Goal: Check status: Check status

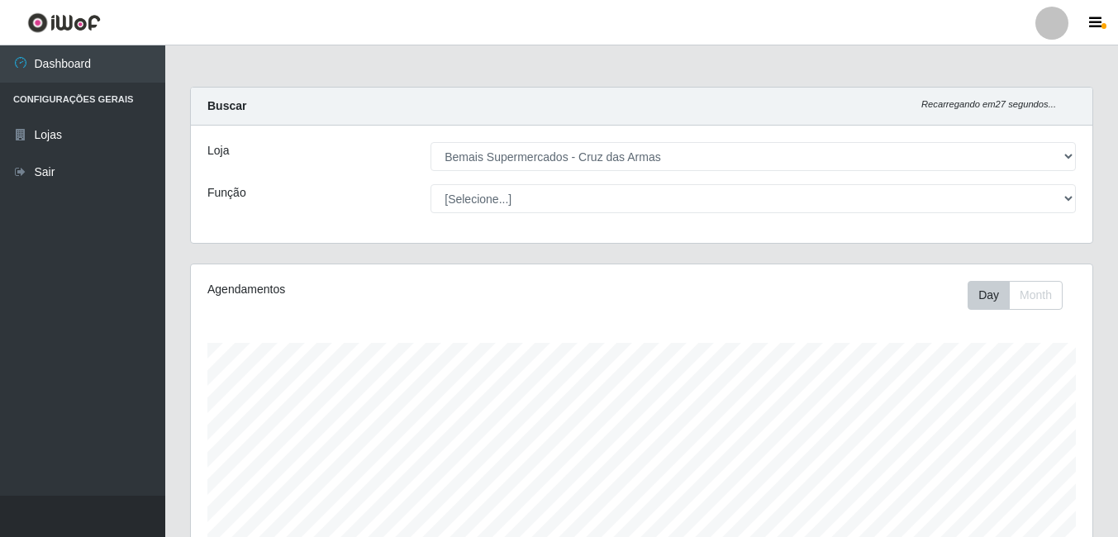
select select "412"
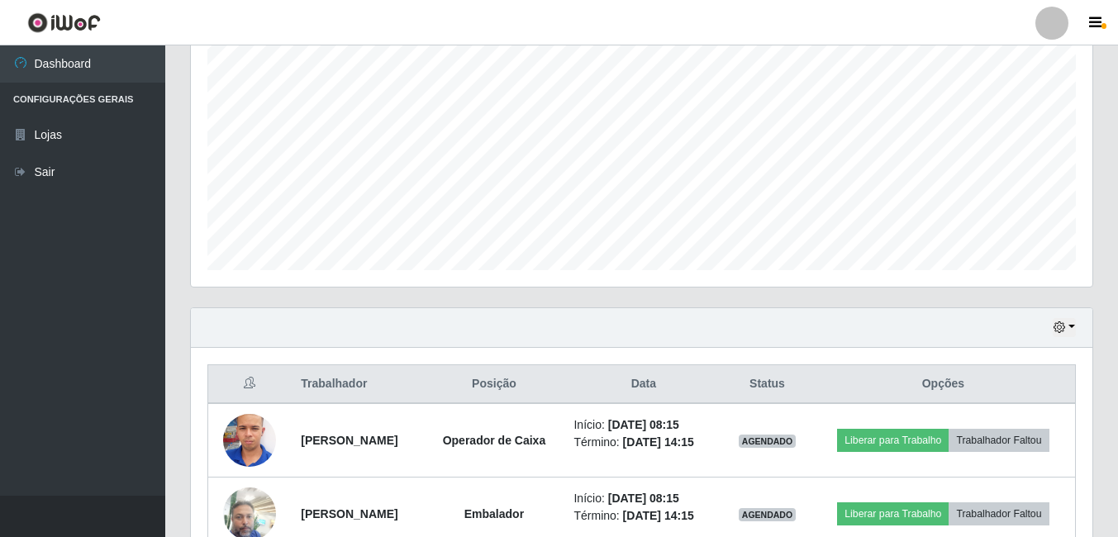
scroll to position [413, 0]
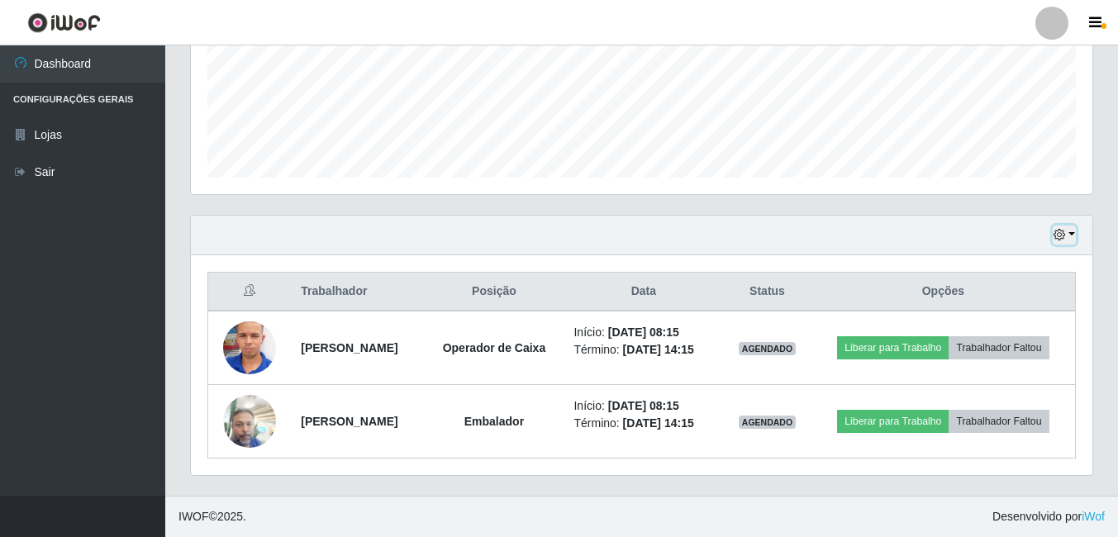
click at [1063, 230] on icon "button" at bounding box center [1060, 235] width 12 height 12
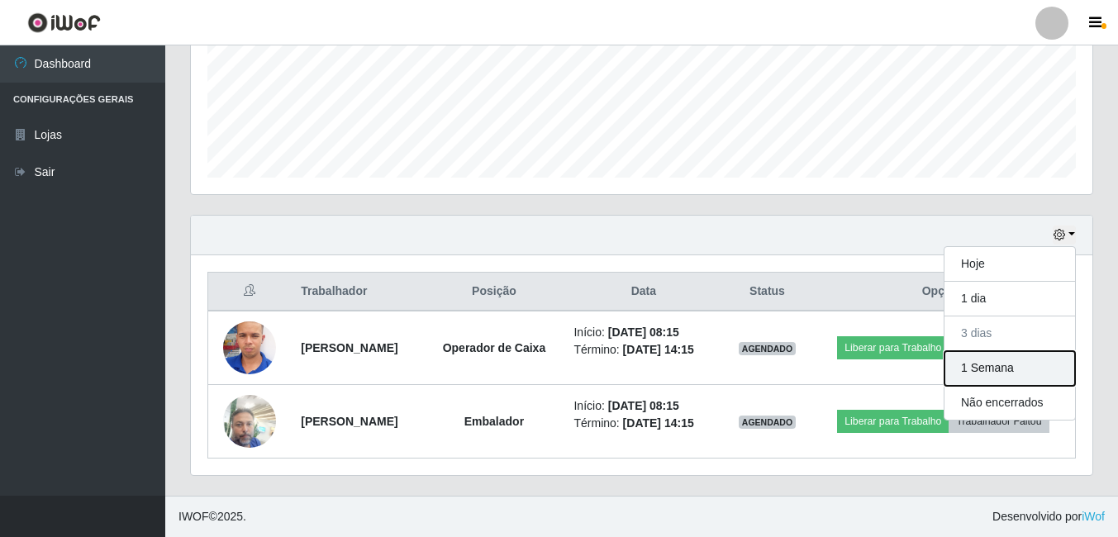
click at [989, 364] on button "1 Semana" at bounding box center [1010, 368] width 131 height 35
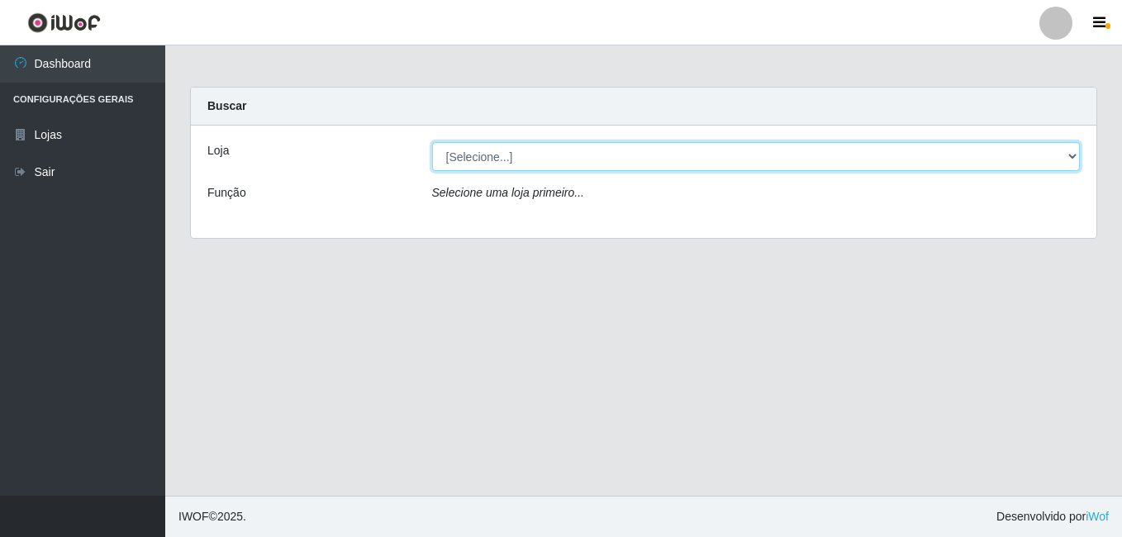
click at [525, 153] on select "[Selecione...] Bemais Supermercados - Cruz das Armas" at bounding box center [756, 156] width 649 height 29
select select "412"
click at [432, 142] on select "[Selecione...] Bemais Supermercados - Cruz das Armas" at bounding box center [756, 156] width 649 height 29
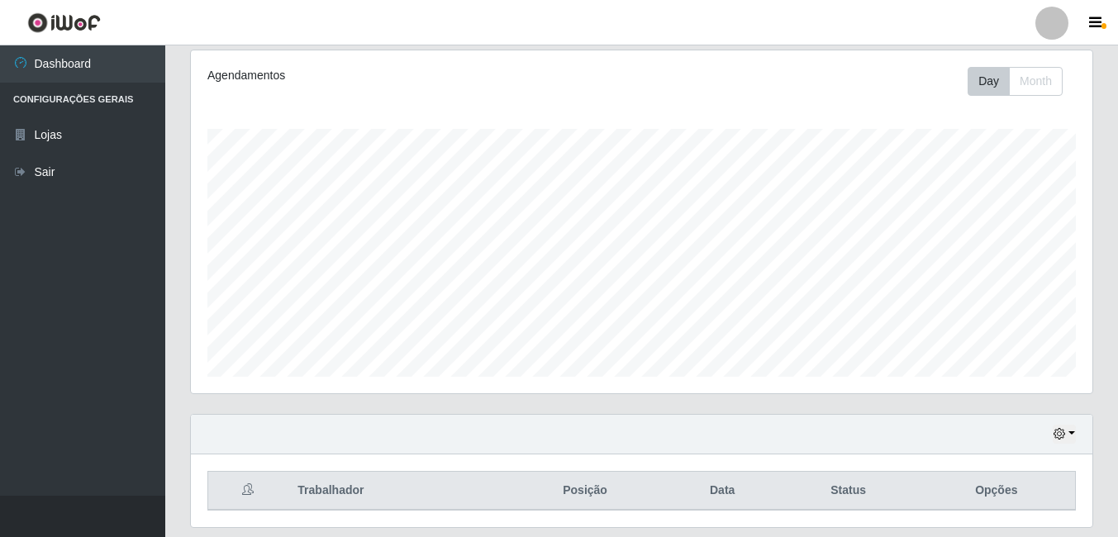
scroll to position [266, 0]
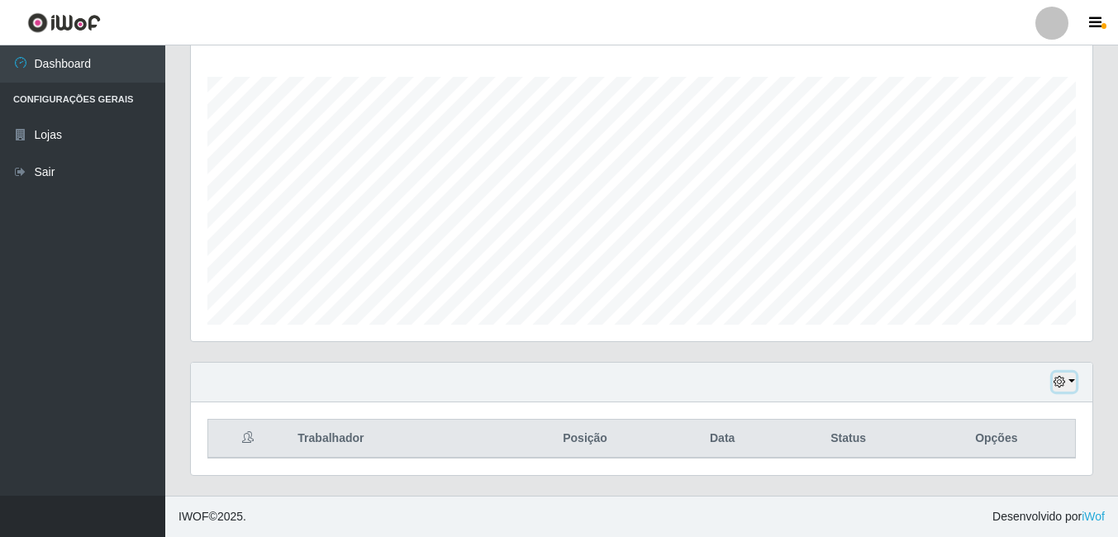
click at [1058, 387] on icon "button" at bounding box center [1060, 382] width 12 height 12
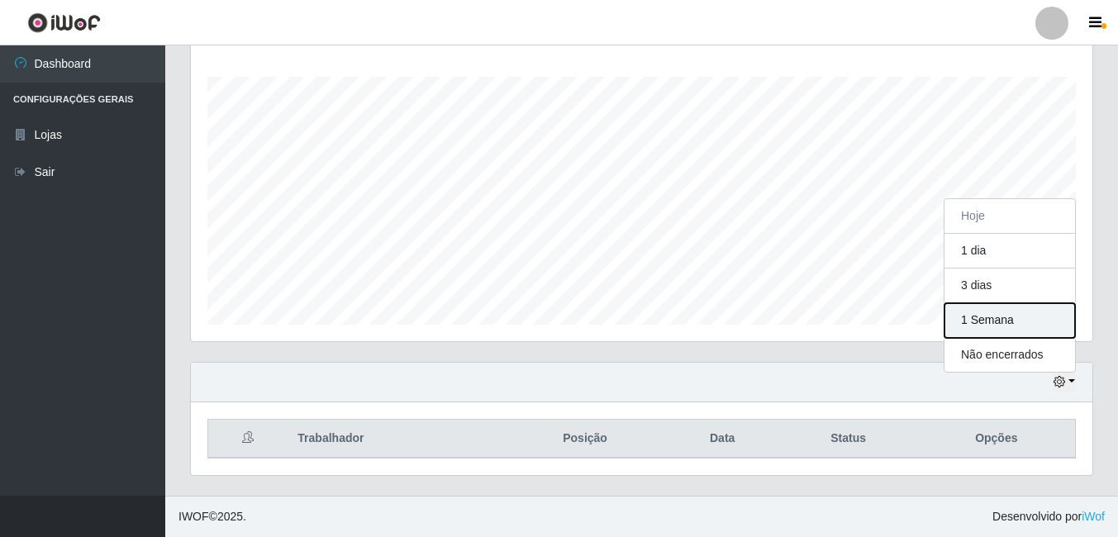
click at [1009, 323] on button "1 Semana" at bounding box center [1010, 320] width 131 height 35
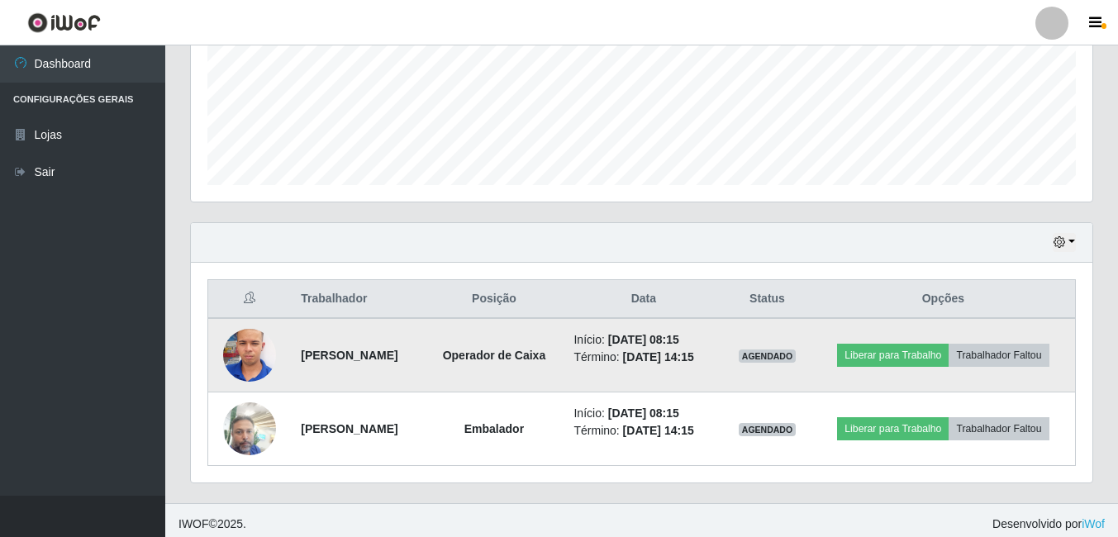
scroll to position [413, 0]
